Goal: Information Seeking & Learning: Learn about a topic

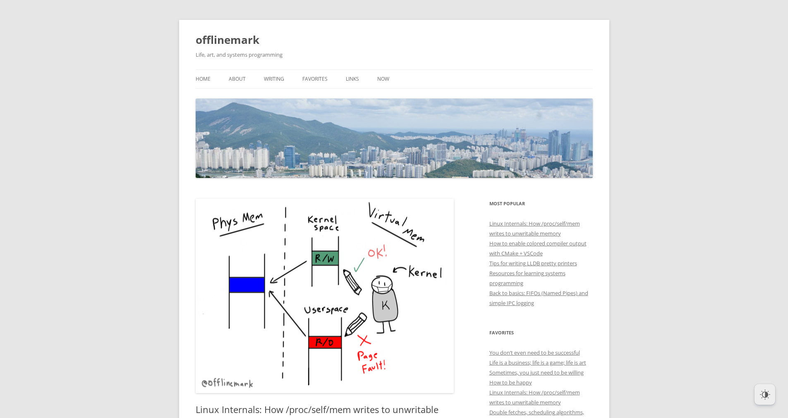
scroll to position [248, 0]
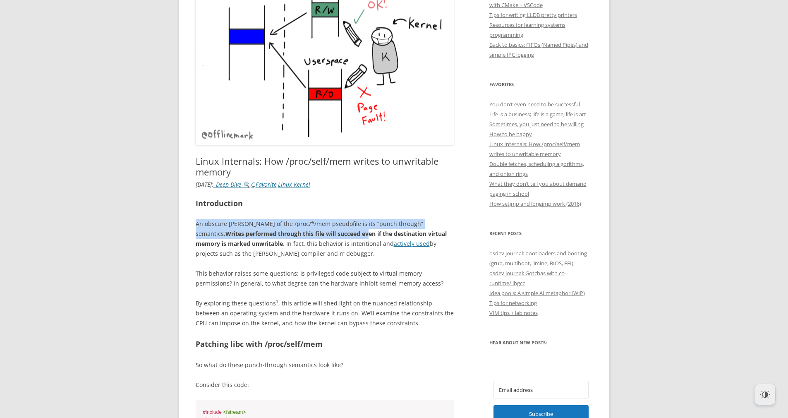
drag, startPoint x: 319, startPoint y: 238, endPoint x: 278, endPoint y: 218, distance: 45.3
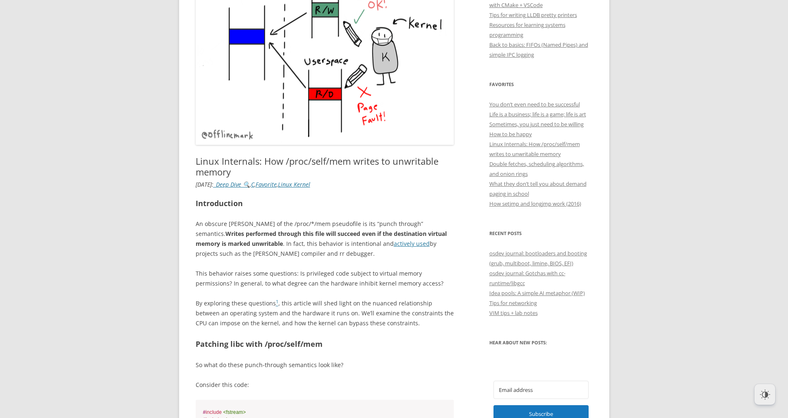
click at [289, 287] on p "This behavior raises some questions: Is privileged code subject to virtual memo…" at bounding box center [325, 279] width 259 height 20
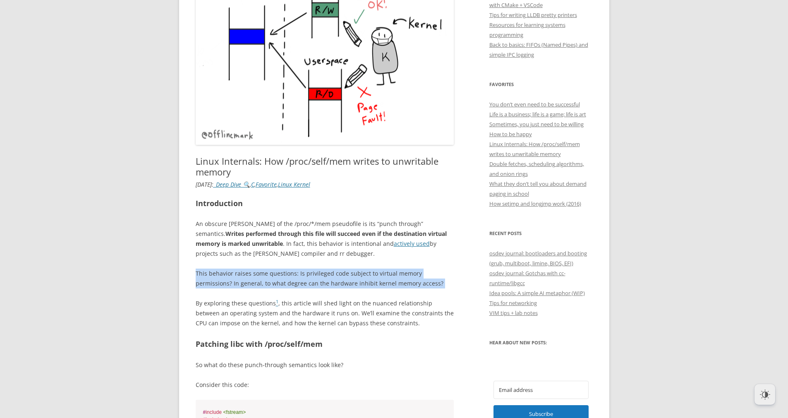
click at [289, 287] on p "This behavior raises some questions: Is privileged code subject to virtual memo…" at bounding box center [325, 279] width 259 height 20
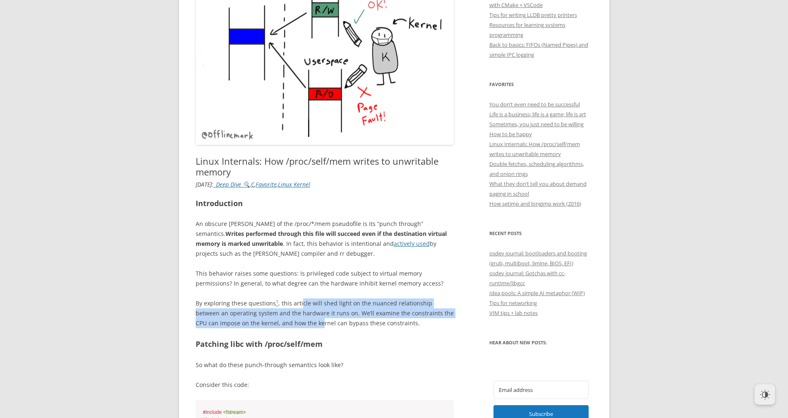
drag, startPoint x: 298, startPoint y: 319, endPoint x: 300, endPoint y: 305, distance: 14.6
click at [300, 306] on p "By exploring these questions 1 , this article will shed light on the nuanced re…" at bounding box center [325, 313] width 259 height 30
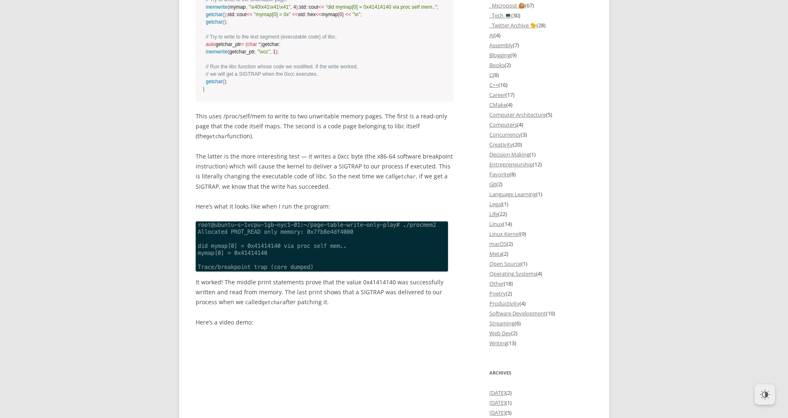
scroll to position [810, 0]
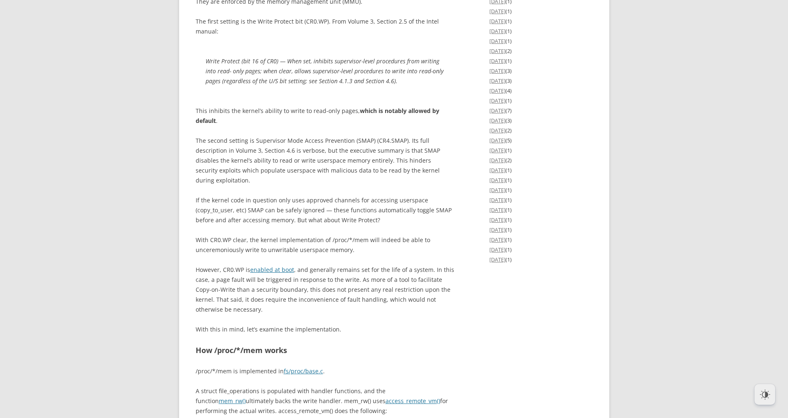
scroll to position [1481, 0]
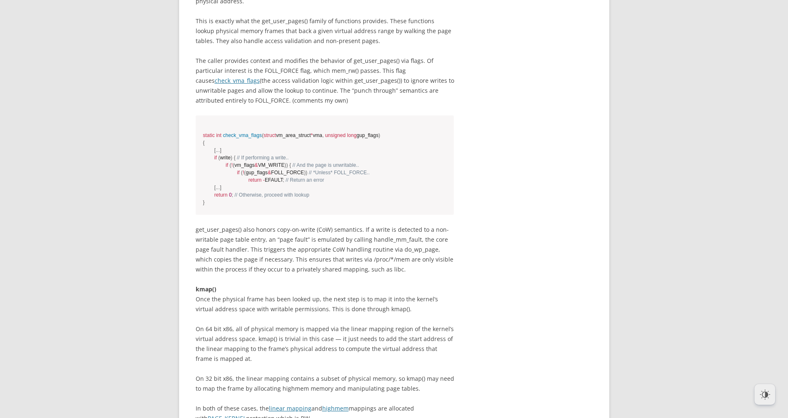
scroll to position [2057, 0]
